Goal: Transaction & Acquisition: Purchase product/service

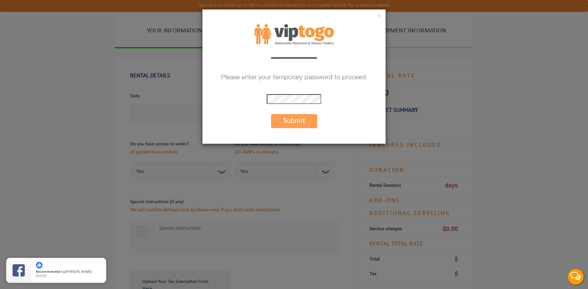
click at [283, 79] on p "Please enter your temporary password to proceed." at bounding box center [293, 78] width 183 height 13
click at [280, 65] on div "× Please enter your temporary password to proceed. * The password is incorrect …" at bounding box center [294, 76] width 184 height 135
click at [280, 58] on p at bounding box center [294, 53] width 46 height 9
click at [302, 123] on button "Submit" at bounding box center [294, 121] width 46 height 14
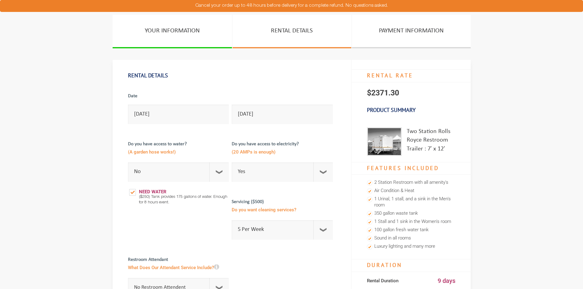
select select "No"
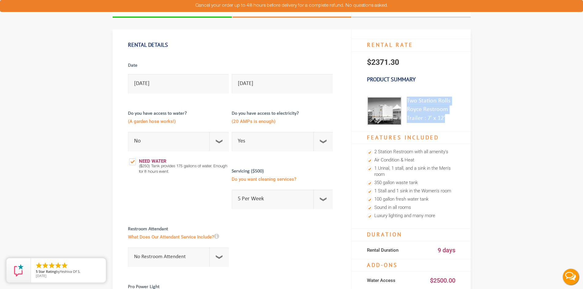
drag, startPoint x: 440, startPoint y: 119, endPoint x: 407, endPoint y: 101, distance: 37.8
click at [407, 101] on div "Two Station Rolls Royce Restroom Trailer : 7′ x 12′" at bounding box center [431, 111] width 49 height 29
copy div "Two Station Rolls Royce Restroom Trailer : 7′ x 12′"
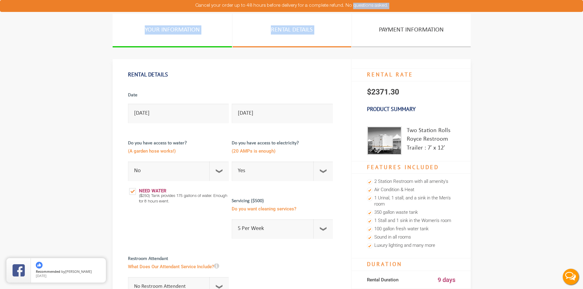
scroll to position [0, 0]
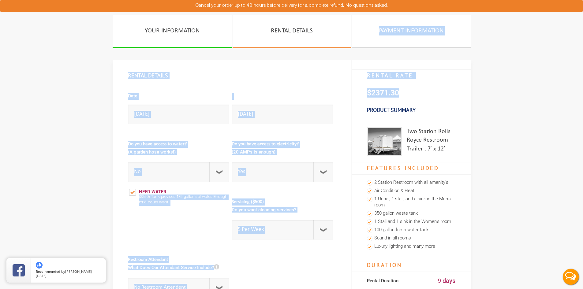
drag, startPoint x: 457, startPoint y: 251, endPoint x: 404, endPoint y: 93, distance: 166.5
click at [405, 96] on p "$2371.30" at bounding box center [411, 92] width 119 height 21
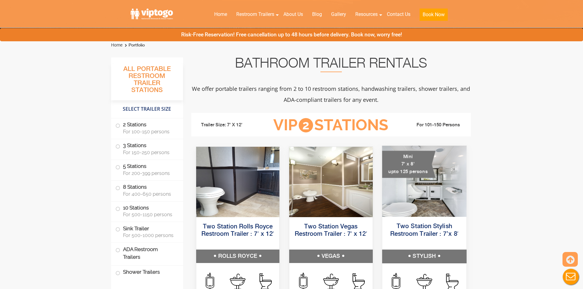
scroll to position [245, 0]
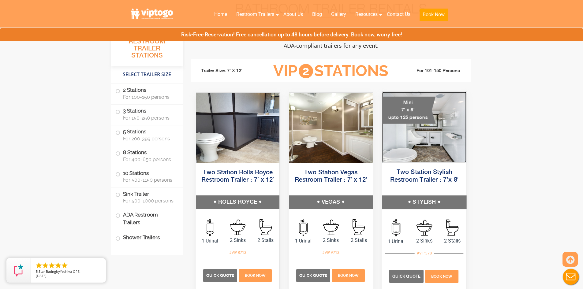
click at [430, 137] on img at bounding box center [424, 127] width 84 height 71
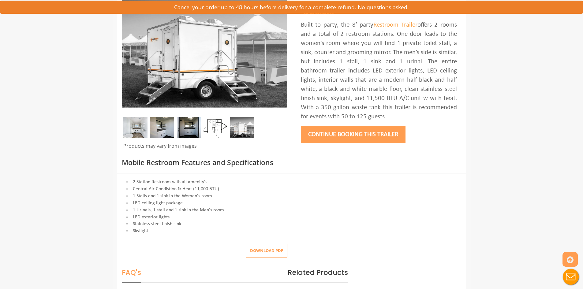
scroll to position [184, 0]
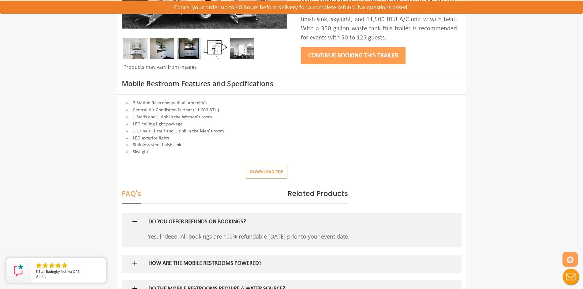
click at [256, 173] on button "Download pdf" at bounding box center [267, 172] width 42 height 14
